Goal: Transaction & Acquisition: Purchase product/service

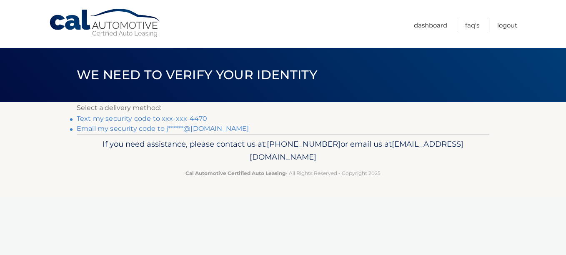
click at [126, 117] on link "Text my security code to xxx-xxx-4470" at bounding box center [142, 119] width 130 height 8
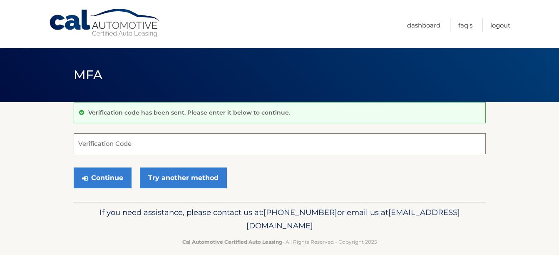
click at [165, 148] on input "Verification Code" at bounding box center [280, 143] width 412 height 21
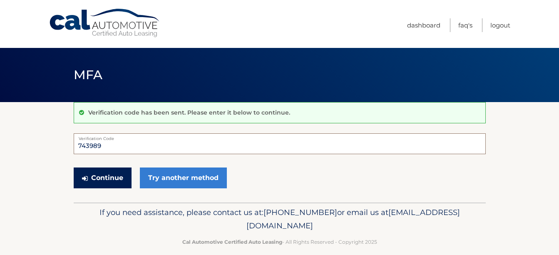
type input "743989"
click at [104, 179] on button "Continue" at bounding box center [103, 177] width 58 height 21
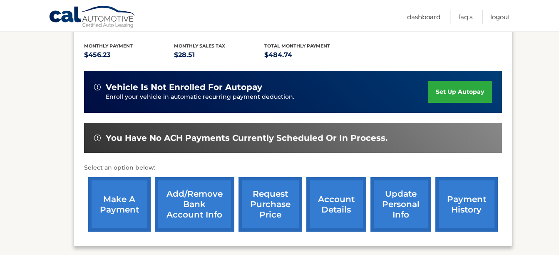
scroll to position [182, 0]
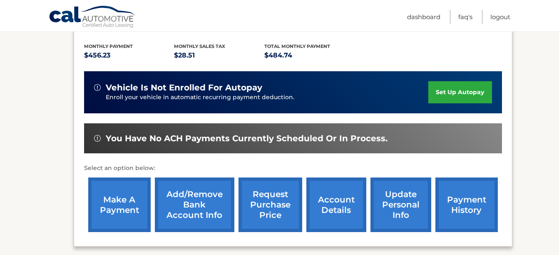
click at [126, 199] on link "make a payment" at bounding box center [119, 204] width 62 height 55
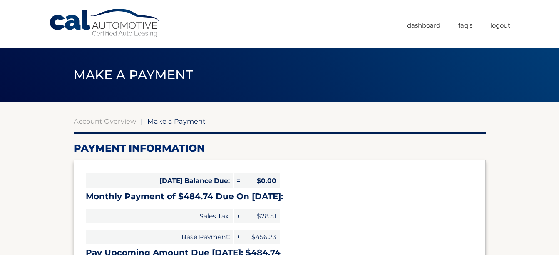
select select "NGQ1MWE4NTUtODYzMC00NmY2LWE2NTAtNjEyMzdjZjRlZWFl"
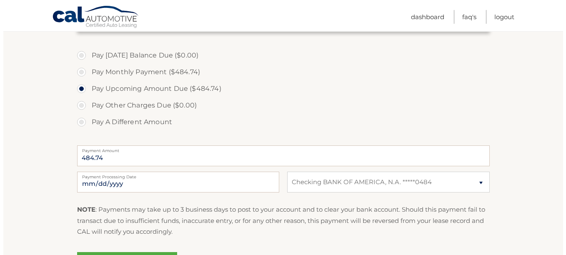
scroll to position [309, 0]
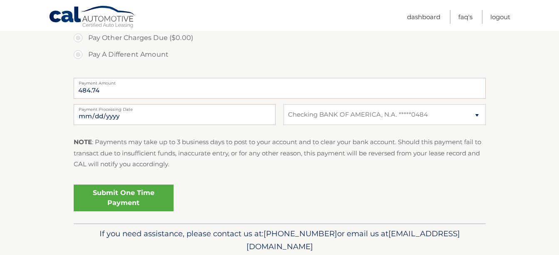
click at [165, 190] on link "Submit One Time Payment" at bounding box center [124, 198] width 100 height 27
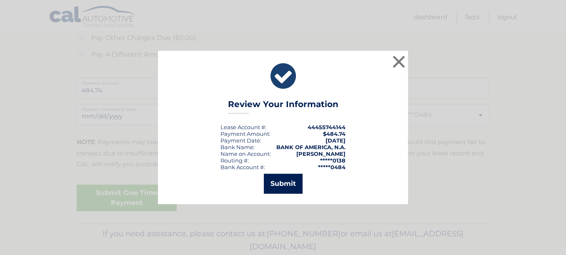
click at [286, 189] on button "Submit" at bounding box center [283, 184] width 39 height 20
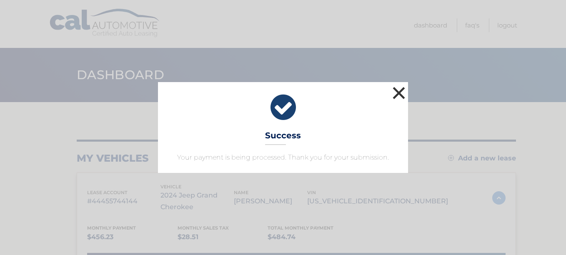
click at [400, 93] on button "×" at bounding box center [398, 93] width 17 height 17
